Goal: Transaction & Acquisition: Register for event/course

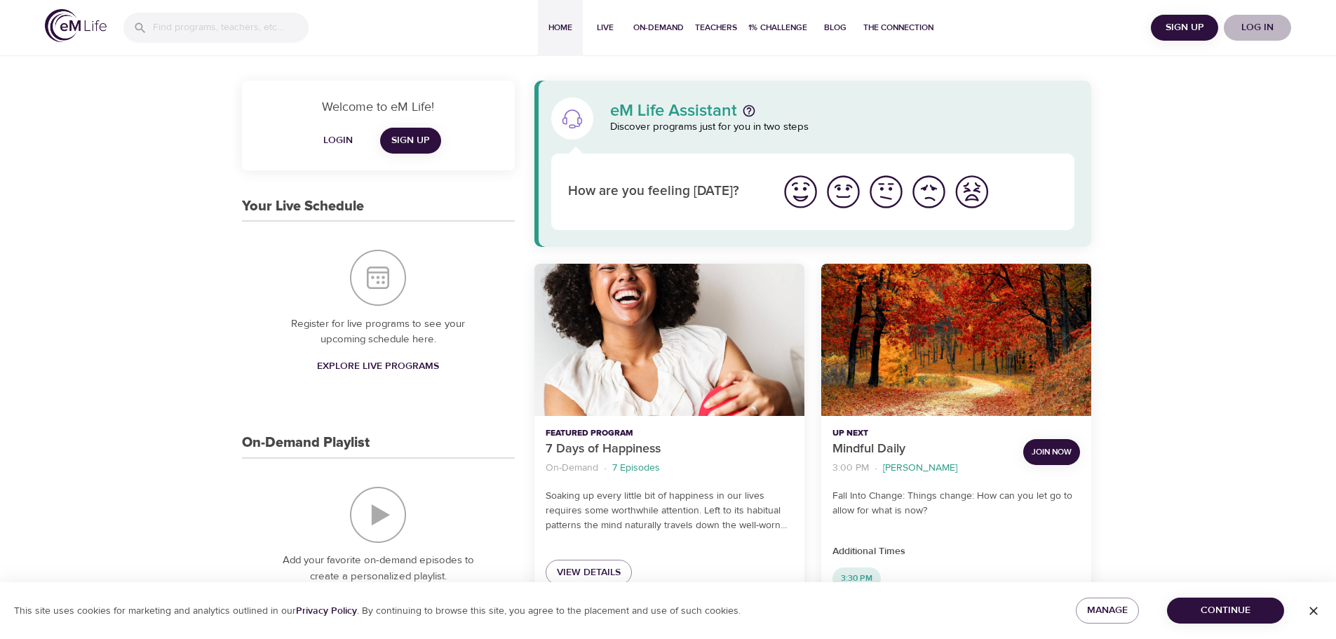
click at [1256, 25] on span "Log in" at bounding box center [1258, 28] width 56 height 18
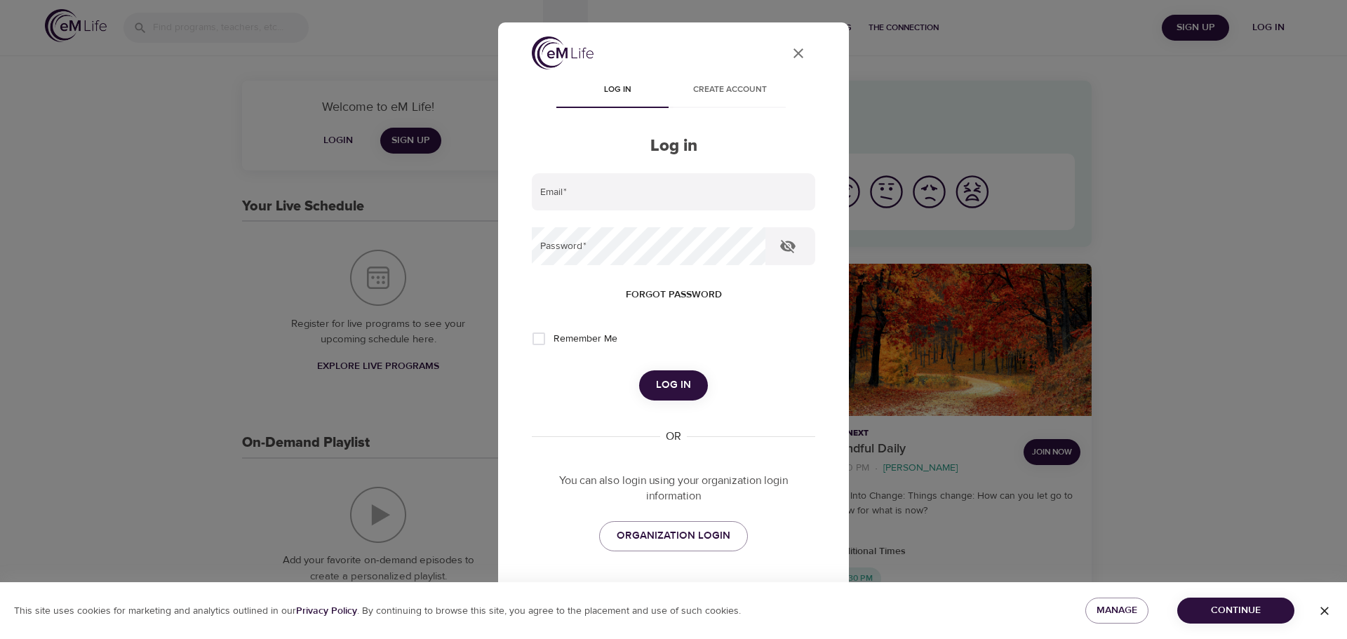
type input "[PERSON_NAME][EMAIL_ADDRESS][DOMAIN_NAME]"
click at [679, 373] on button "Log in" at bounding box center [673, 384] width 69 height 29
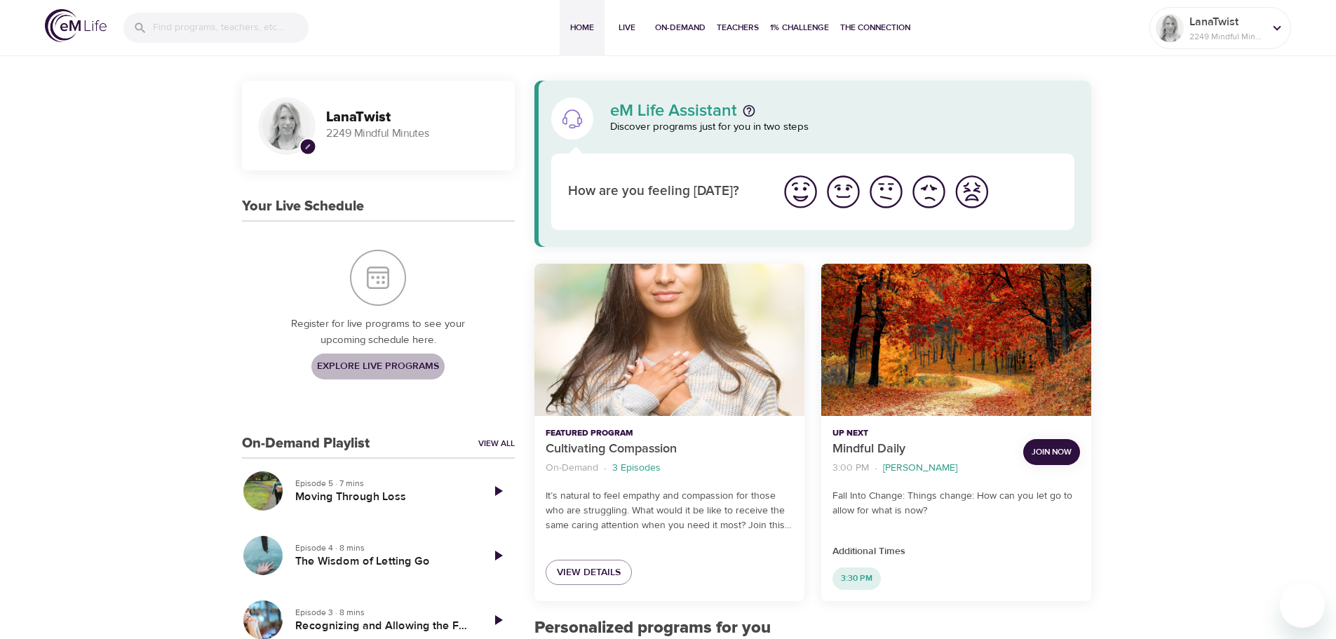
click at [375, 361] on span "Explore Live Programs" at bounding box center [378, 367] width 122 height 18
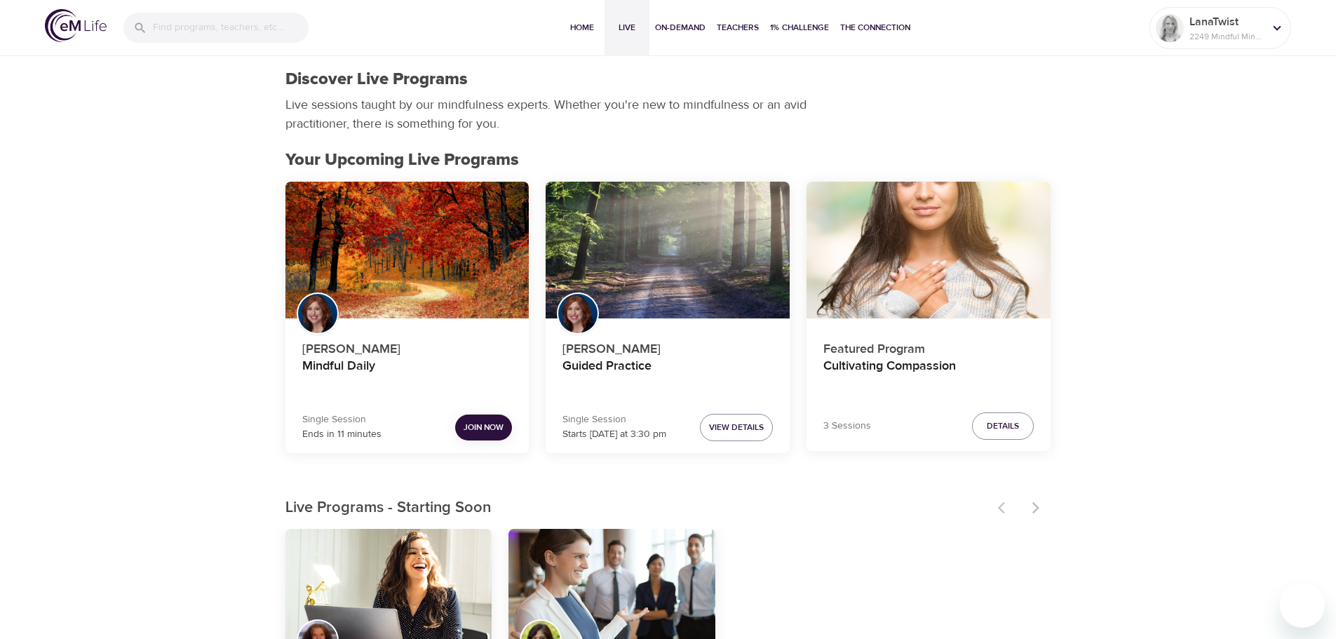
click at [484, 428] on span "Join Now" at bounding box center [484, 427] width 40 height 15
